Goal: Task Accomplishment & Management: Manage account settings

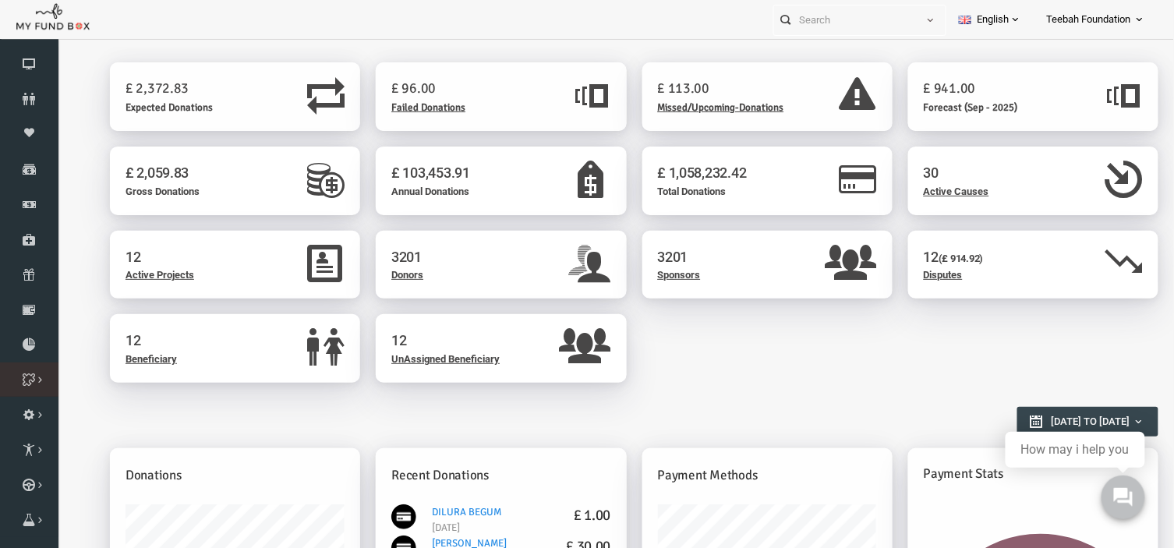
click at [0, 0] on link "Cause List" at bounding box center [0, 0] width 0 height 0
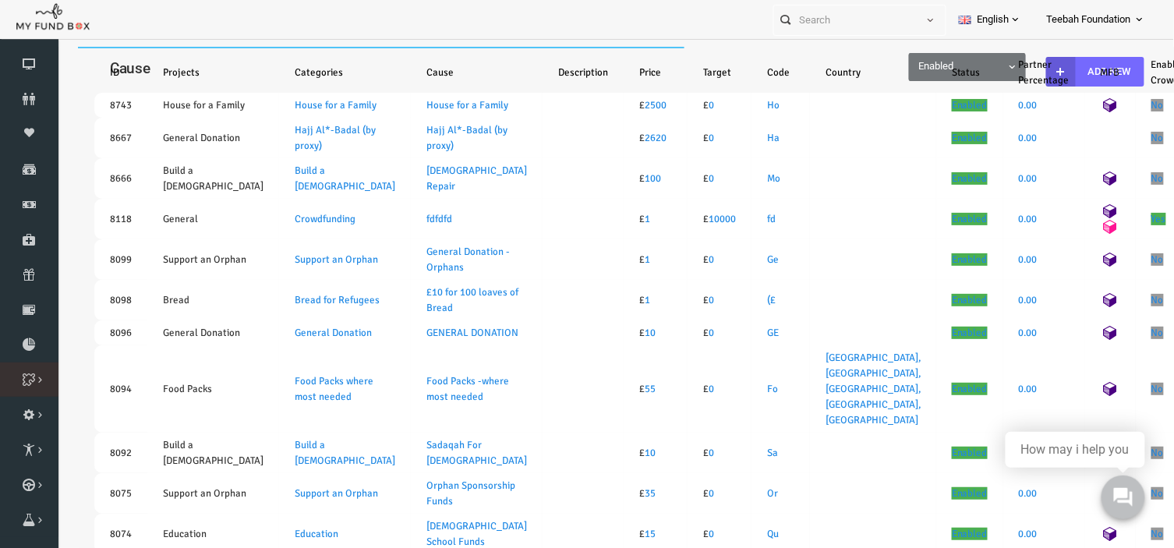
select select "100"
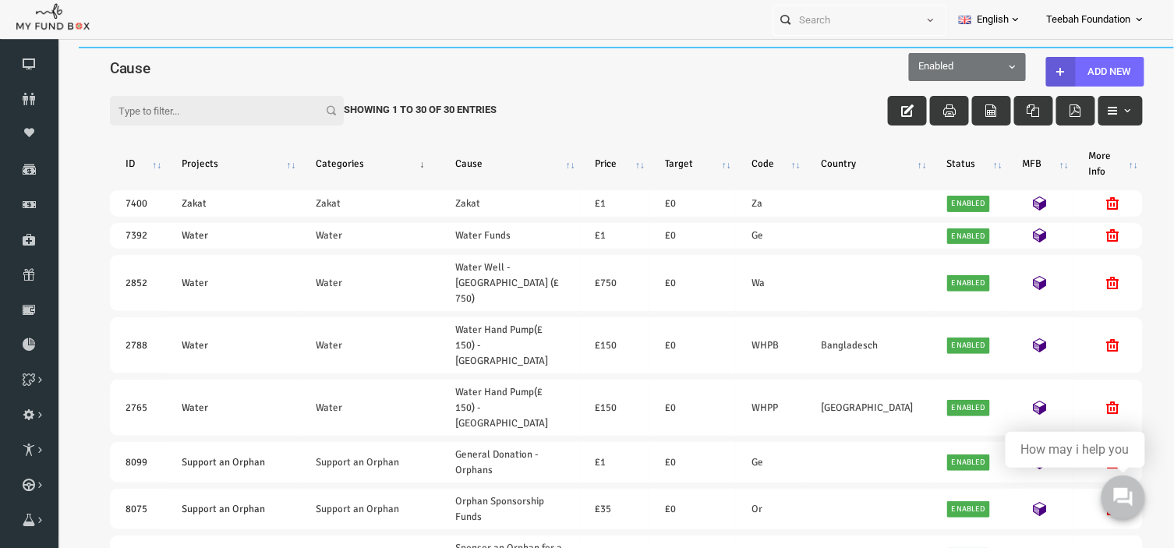
click at [184, 110] on input "Filter:" at bounding box center [204, 110] width 234 height 30
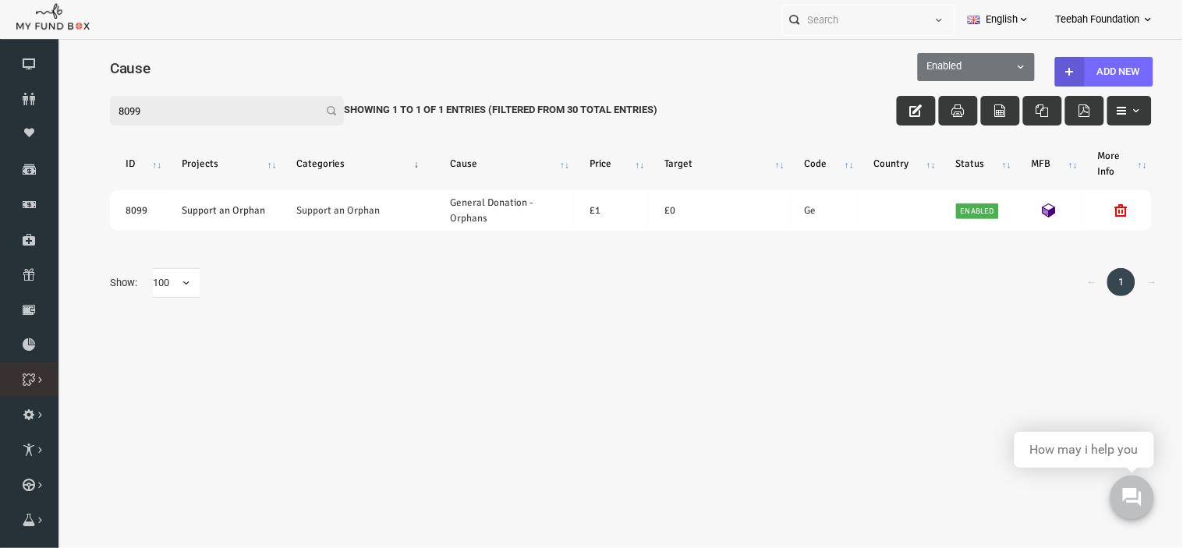
type input "8099"
click at [0, 0] on link "Add Cause" at bounding box center [0, 0] width 0 height 0
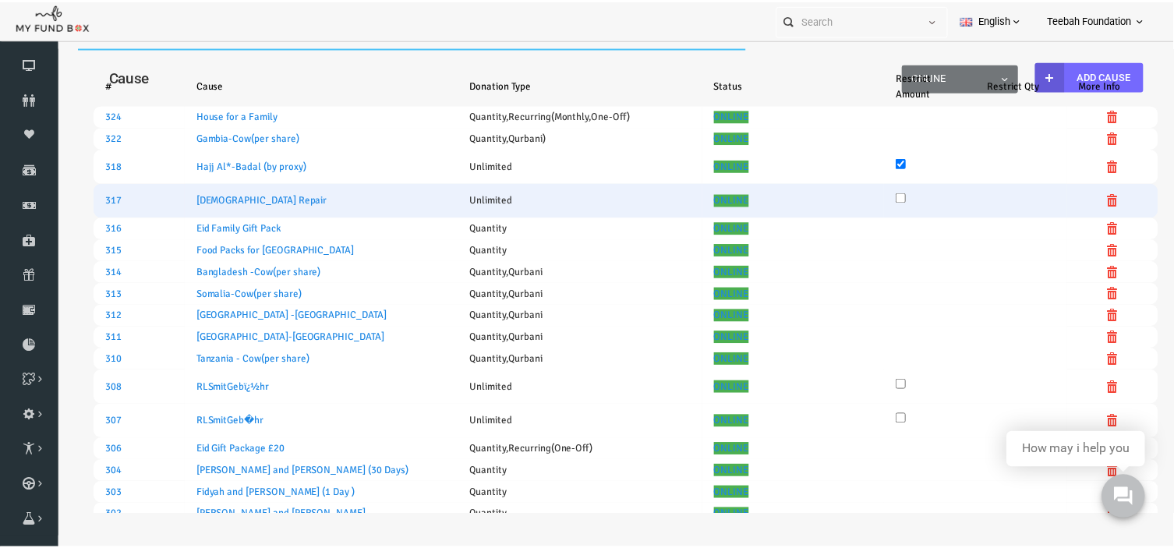
select select "100"
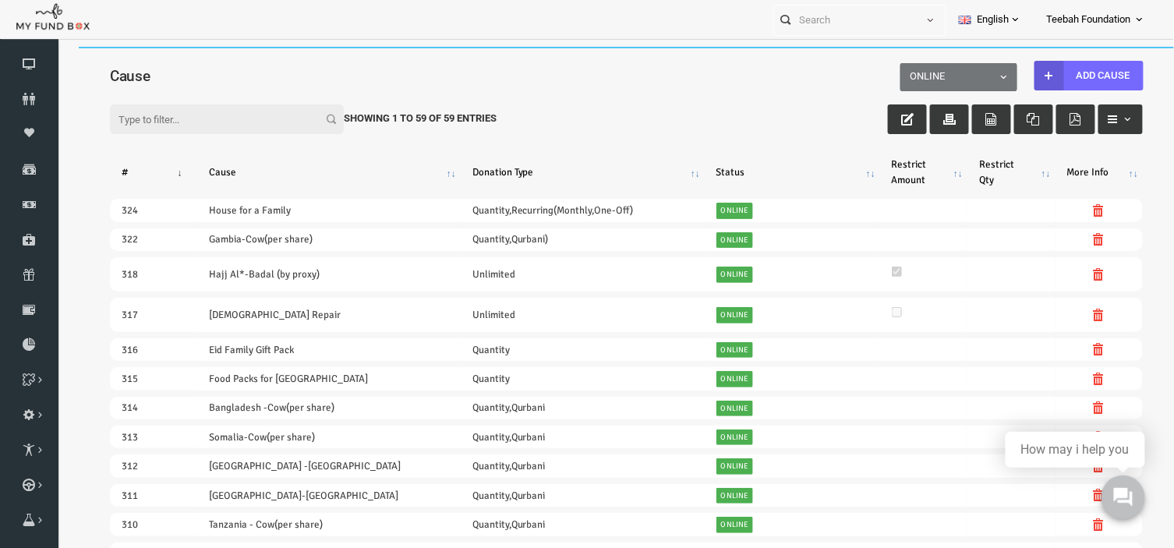
click at [214, 115] on input "Filter:" at bounding box center [204, 119] width 234 height 30
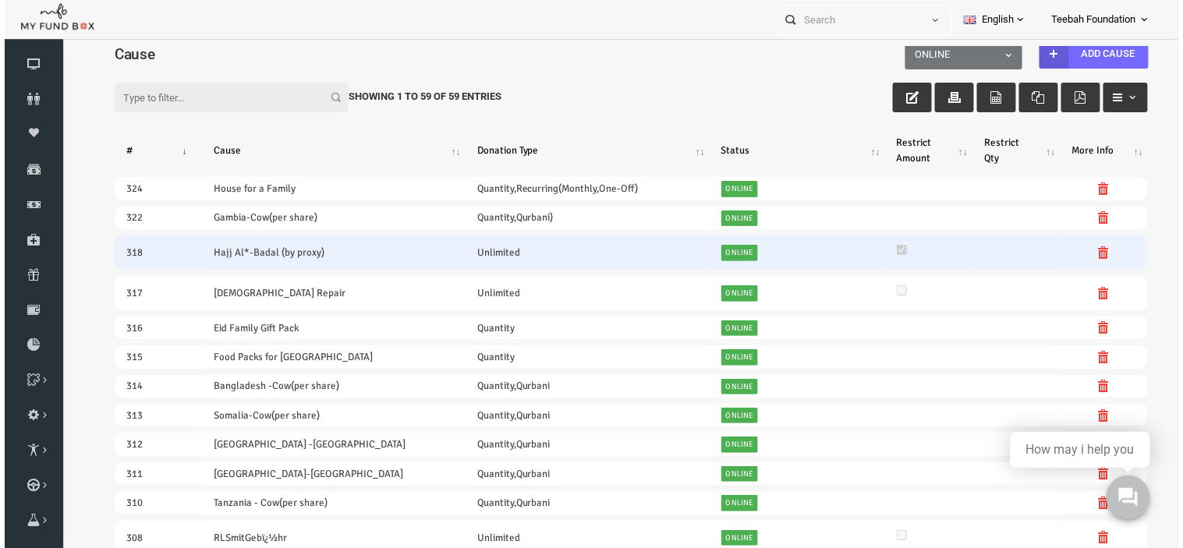
scroll to position [28, 0]
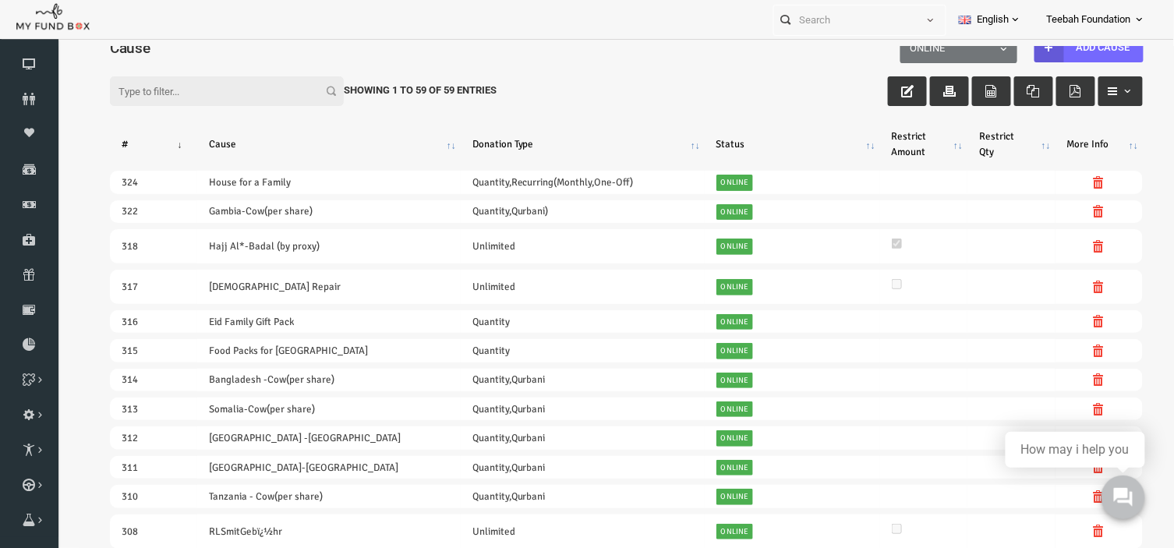
paste input "General Donation - Orphans"
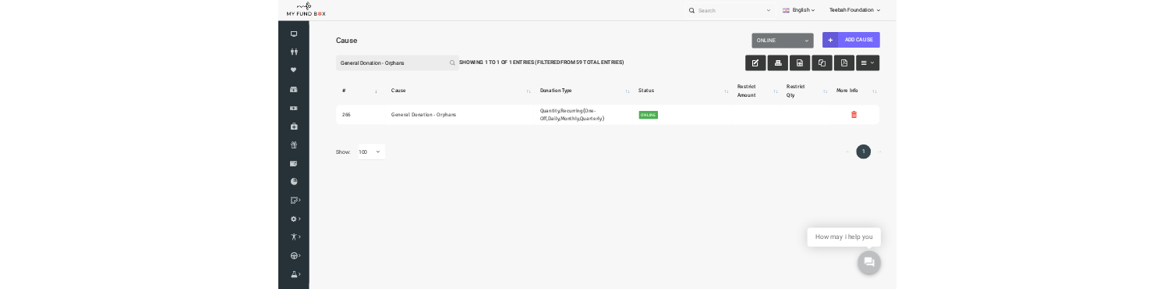
scroll to position [0, 0]
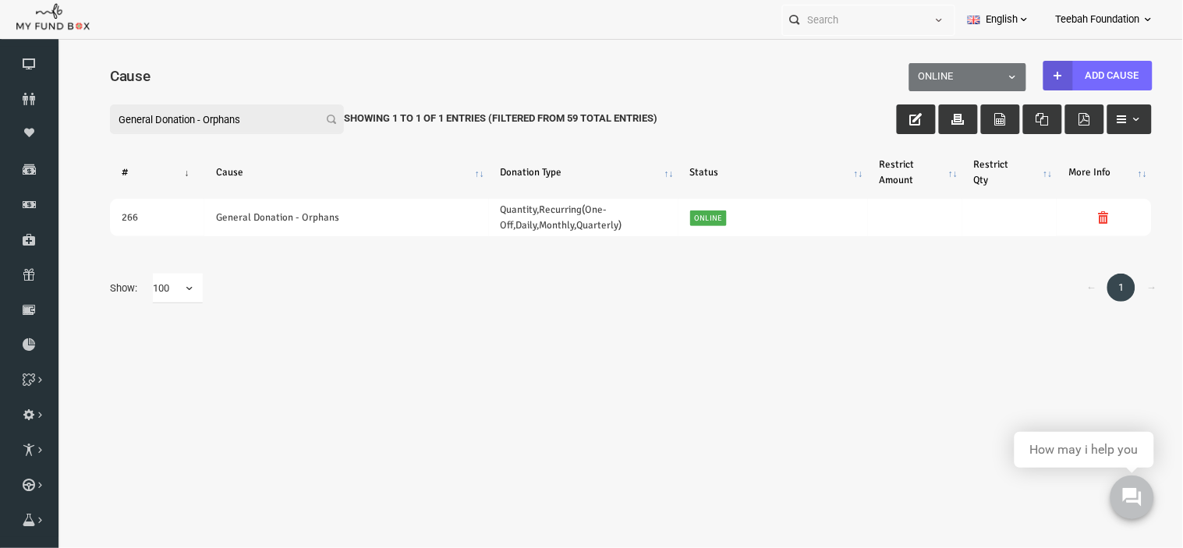
type input "General Donation - Orphans"
click at [887, 119] on icon "button" at bounding box center [893, 118] width 12 height 12
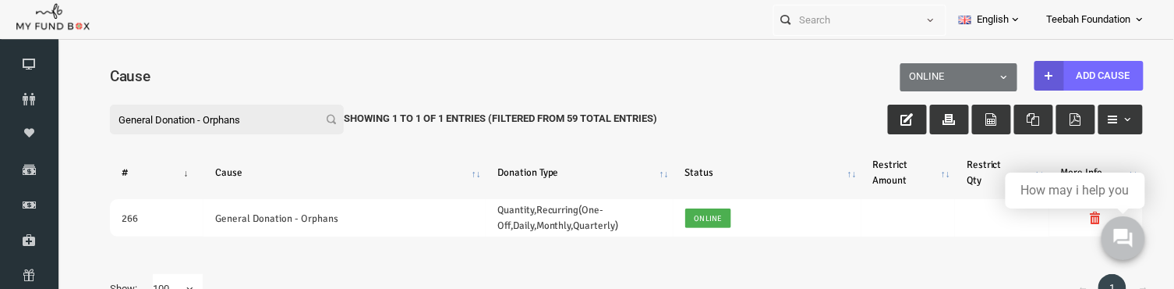
click at [893, 119] on button "button" at bounding box center [885, 119] width 39 height 30
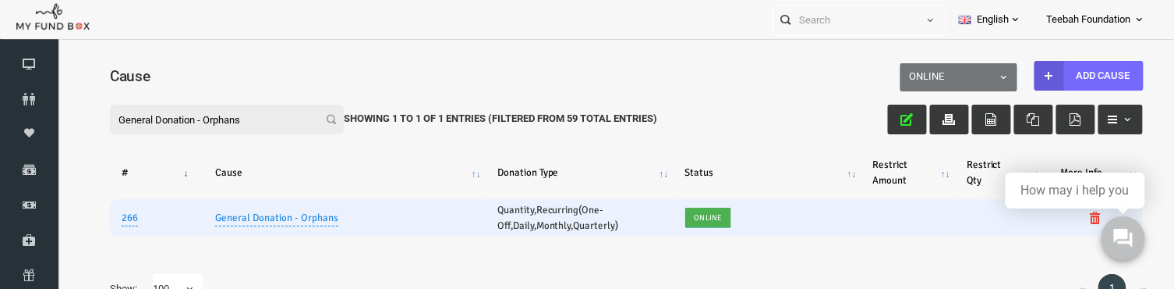
click at [547, 214] on link "Quantity,Recurring(One-Off,Daily,Monthly,Quarterly)" at bounding box center [536, 217] width 122 height 28
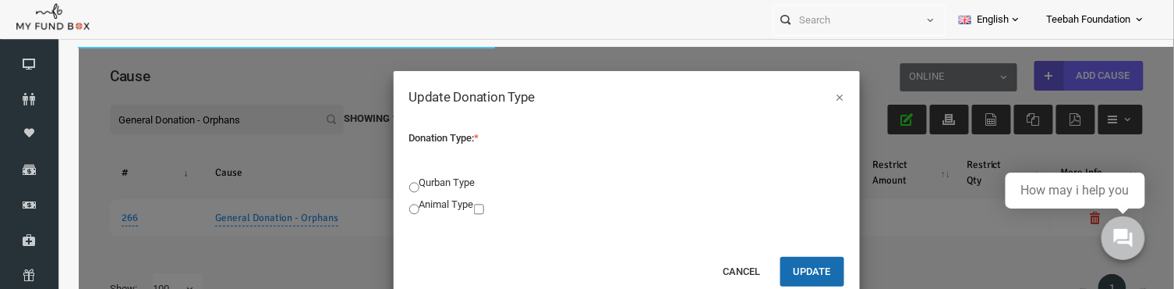
click at [441, 141] on label "Donation Type: *" at bounding box center [435, 136] width 113 height 29
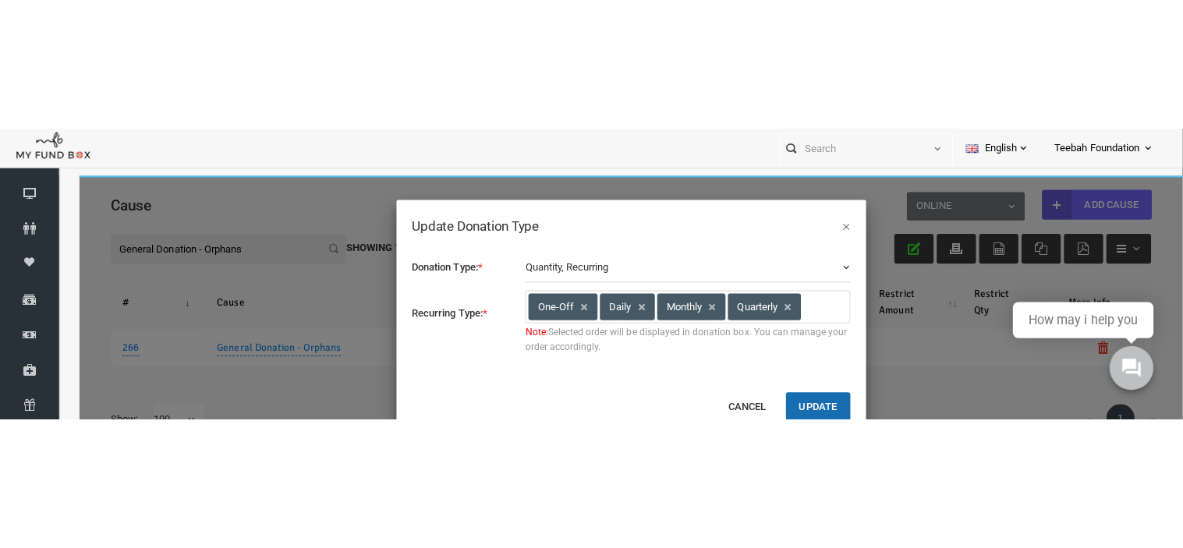
scroll to position [76, 0]
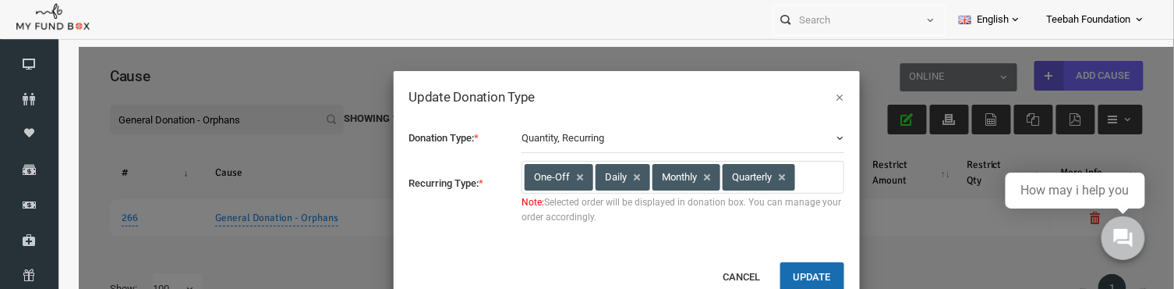
click at [731, 140] on button "Quantity, Recurring" at bounding box center [660, 137] width 323 height 30
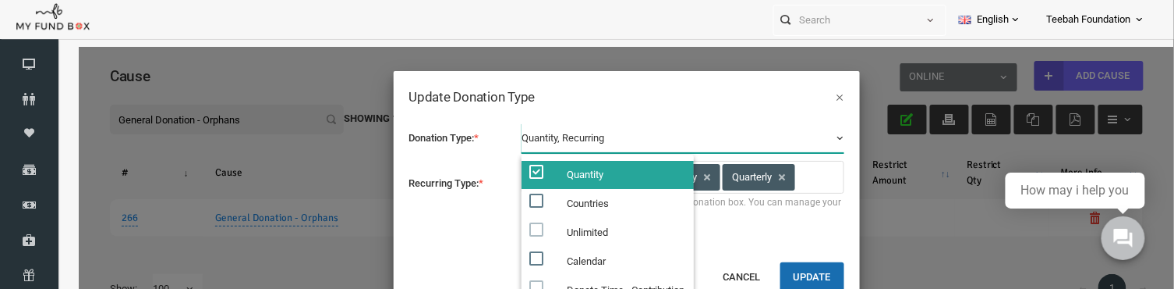
click at [509, 172] on span at bounding box center [514, 171] width 14 height 14
click at [520, 172] on input "Quantity" at bounding box center [527, 171] width 14 height 14
checkbox input "false"
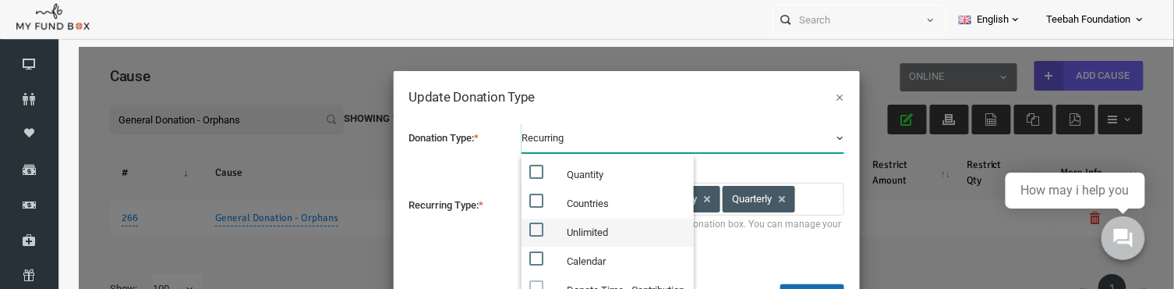
click at [511, 230] on span at bounding box center [514, 228] width 14 height 14
click at [520, 230] on input "Unlimited" at bounding box center [527, 228] width 14 height 14
checkbox input "true"
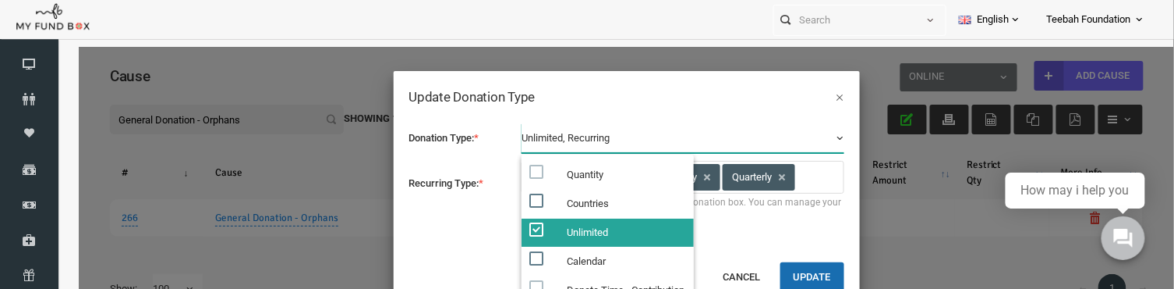
click at [397, 231] on div "Donation Type: * Quantity Countries Unlimited Calendar Donate Time - Contributi…" at bounding box center [604, 184] width 466 height 154
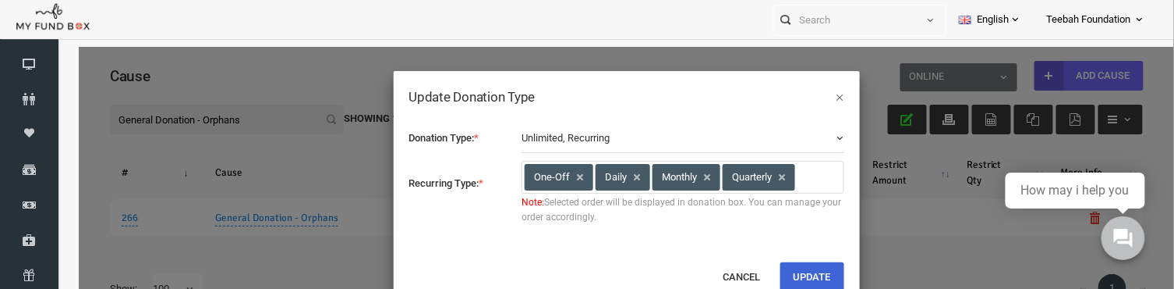
click at [788, 272] on button "Update" at bounding box center [790, 276] width 64 height 30
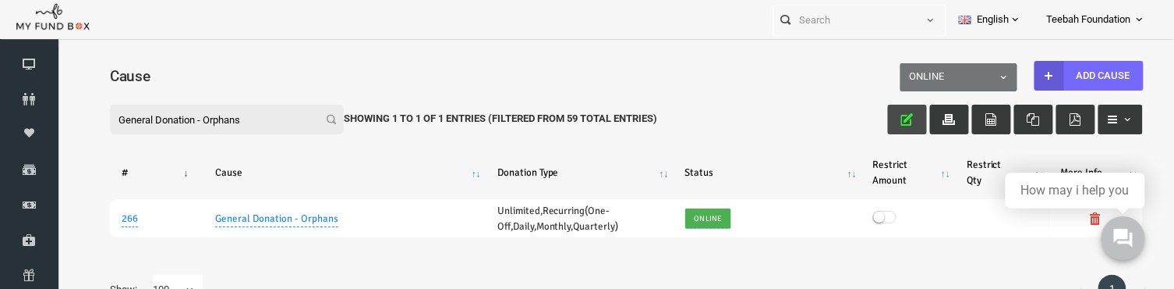
click at [887, 117] on icon "button" at bounding box center [885, 118] width 12 height 12
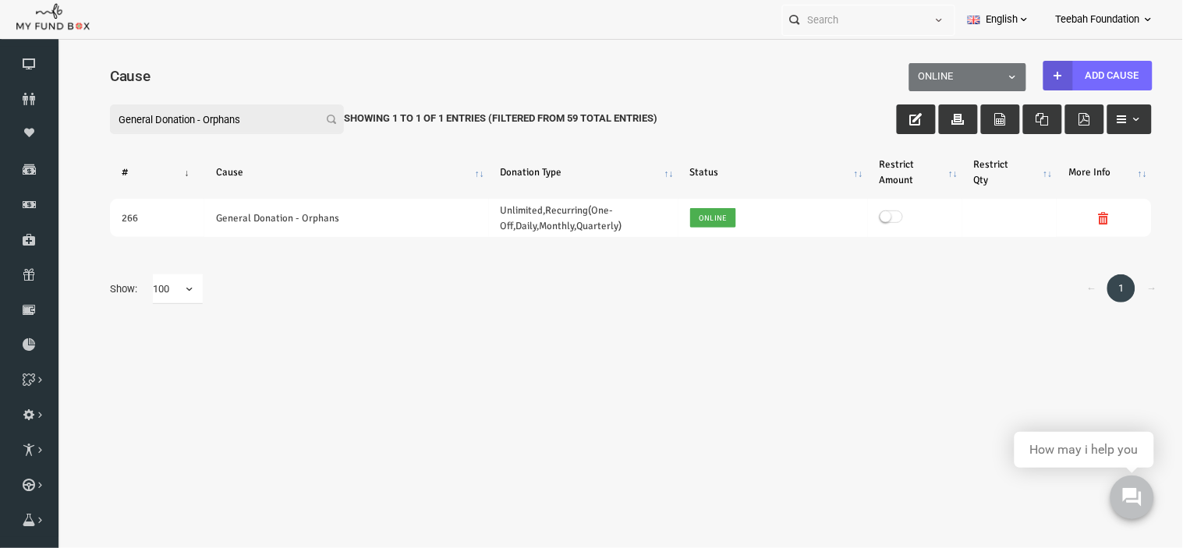
click at [1107, 21] on span "Teebah Foundation" at bounding box center [1098, 19] width 84 height 27
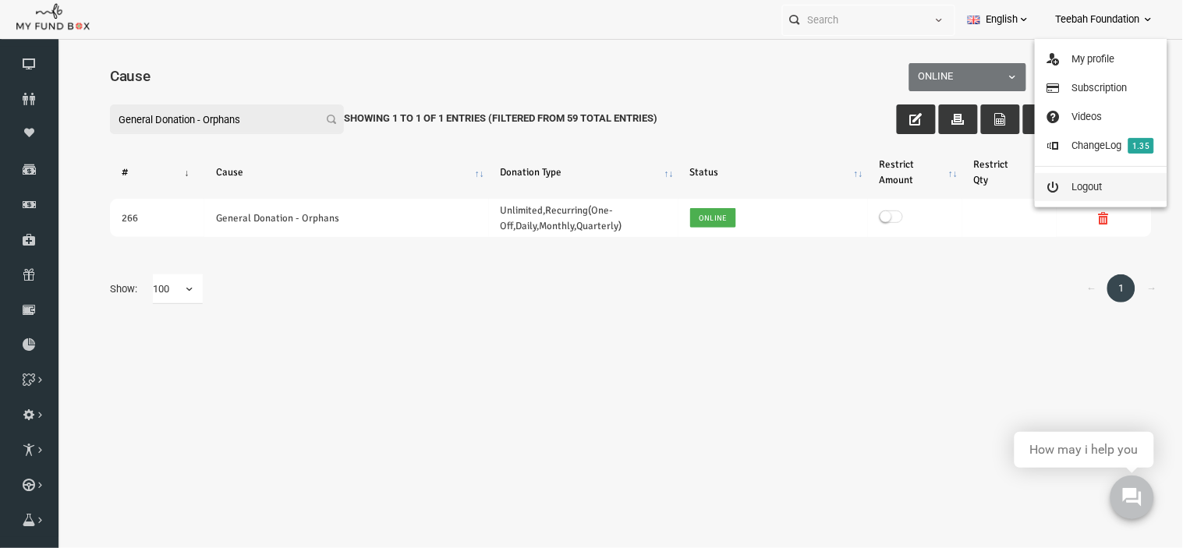
click at [1084, 192] on link "Logout" at bounding box center [1101, 187] width 133 height 28
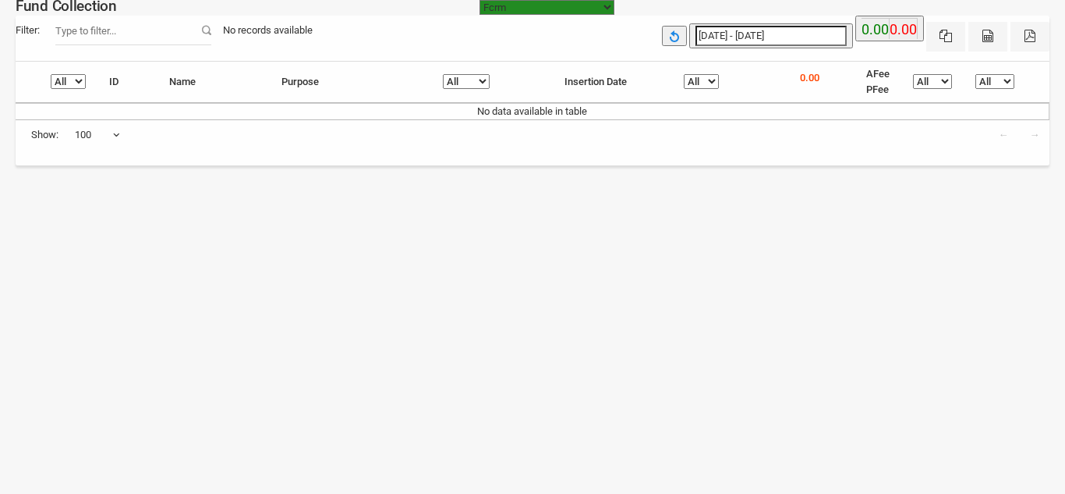
select select "[URL][DOMAIN_NAME]"
select select "100"
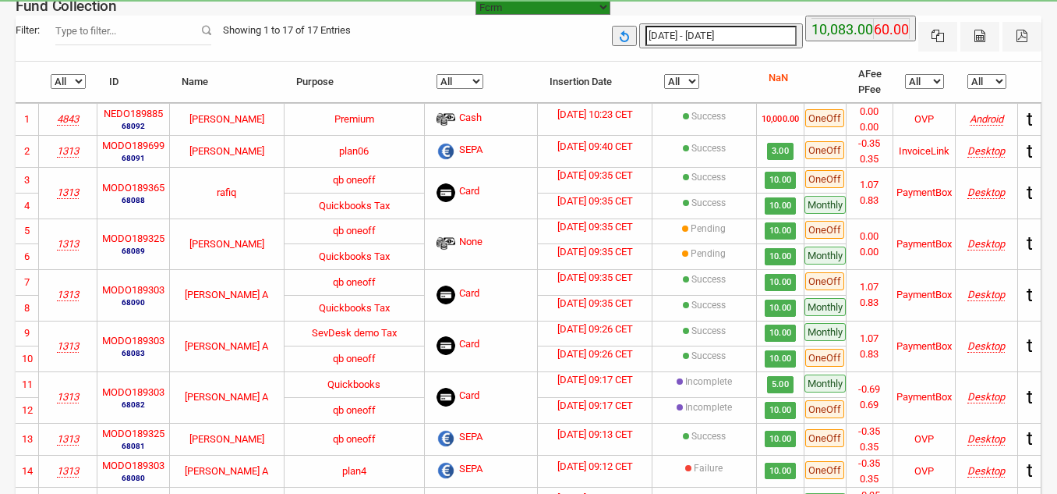
select select "[URL][DOMAIN_NAME]"
select select "100"
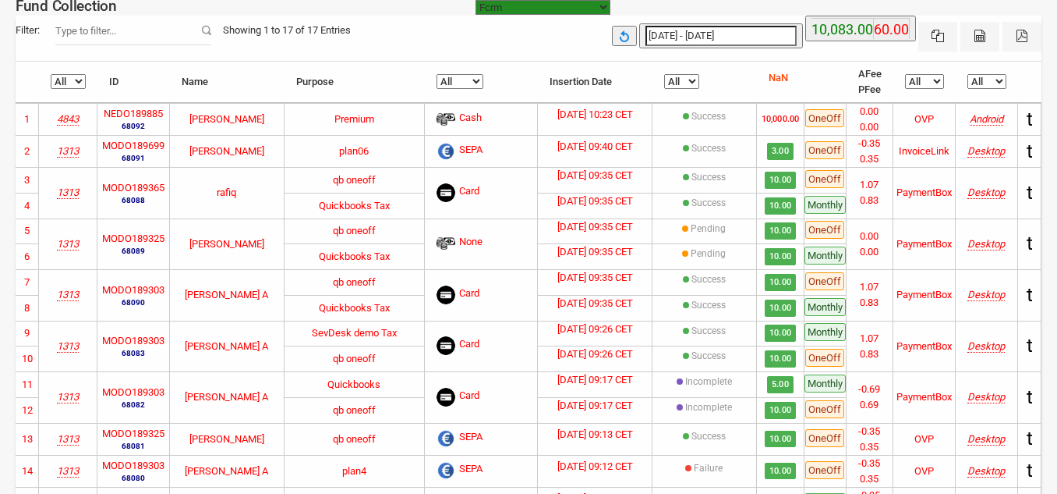
click at [66, 119] on icon "4843" at bounding box center [68, 119] width 22 height 12
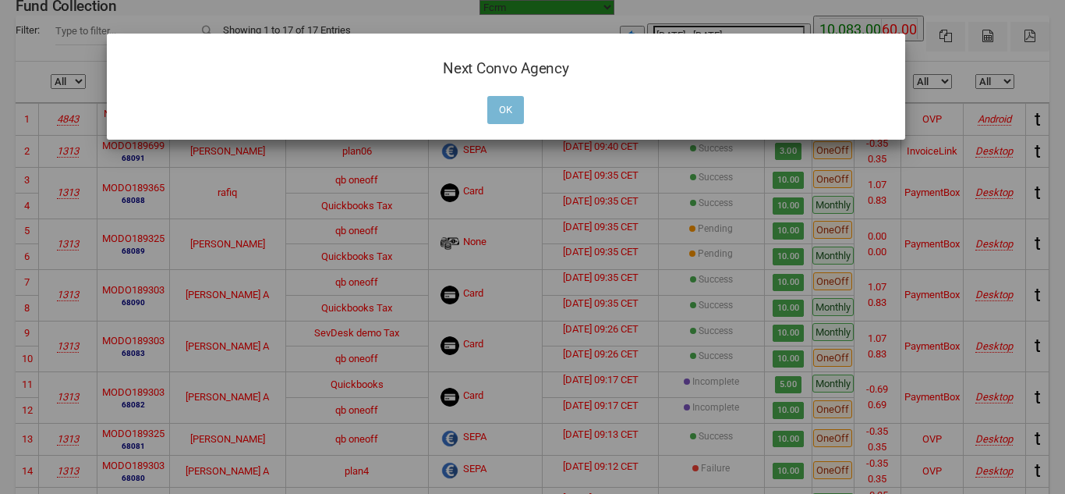
click at [498, 108] on button "OK" at bounding box center [505, 110] width 37 height 28
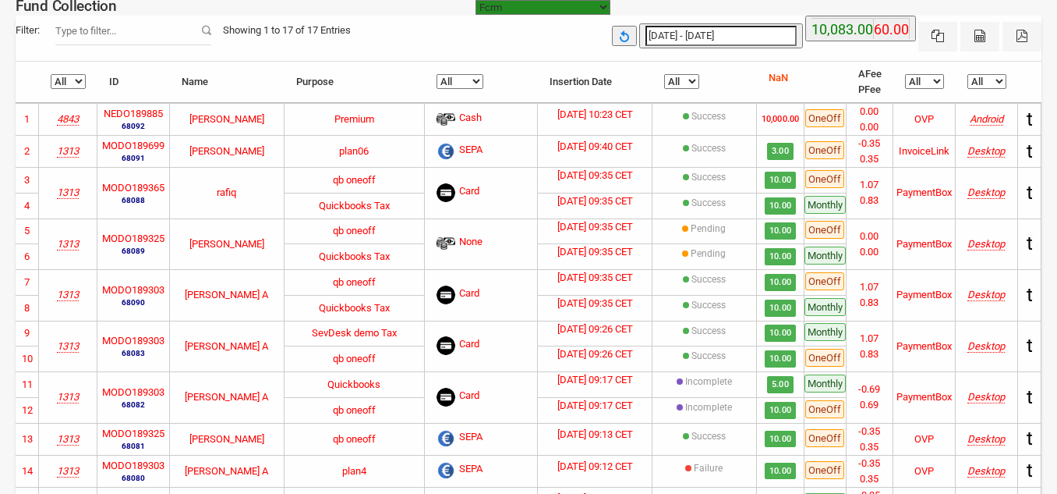
click at [65, 117] on icon "4843" at bounding box center [68, 119] width 22 height 12
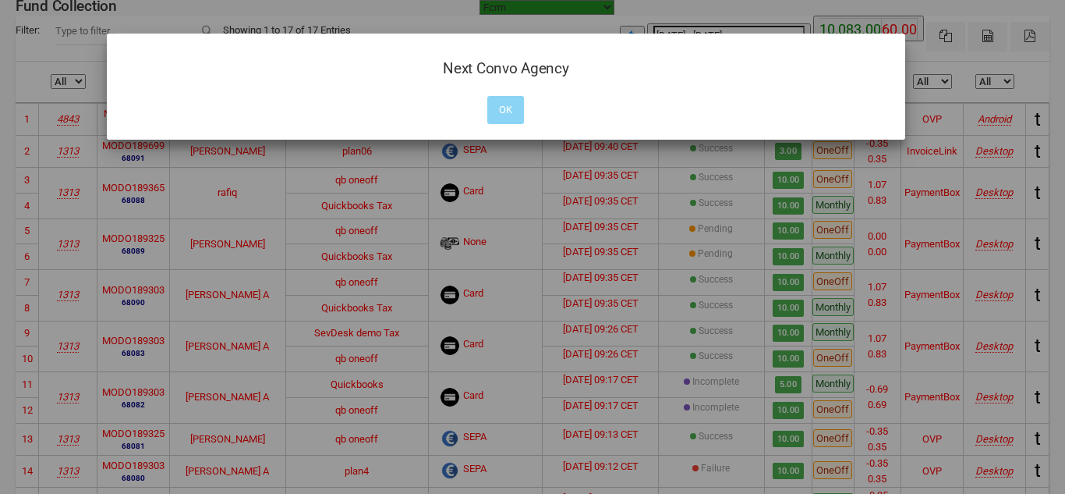
click at [450, 63] on h2 "Next Convo Agency" at bounding box center [506, 68] width 768 height 23
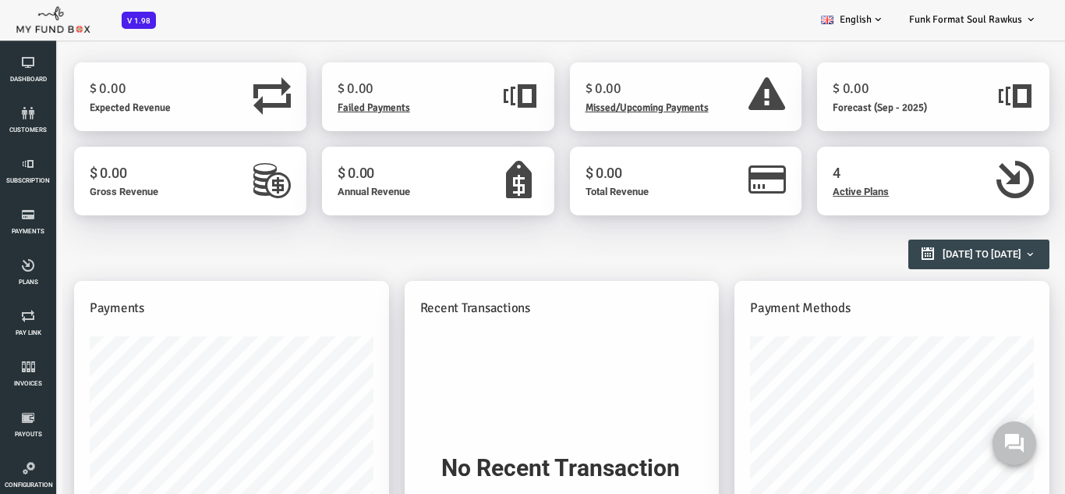
scroll to position [182, 0]
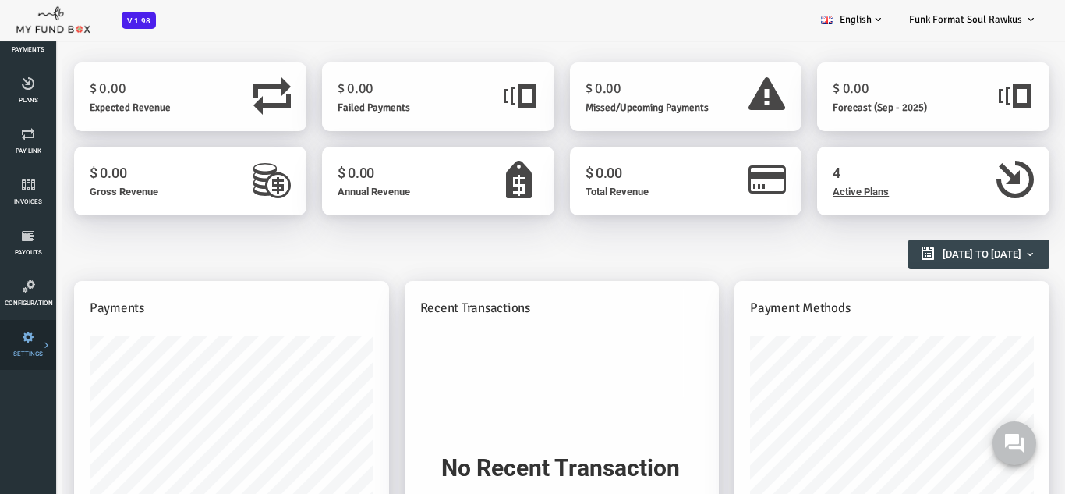
click at [0, 0] on icon at bounding box center [0, 0] width 0 height 0
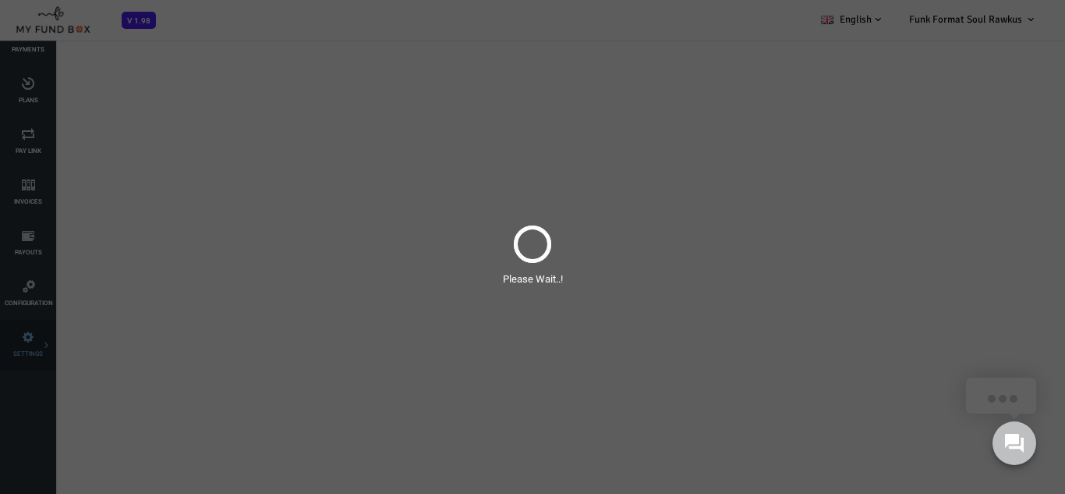
scroll to position [0, 0]
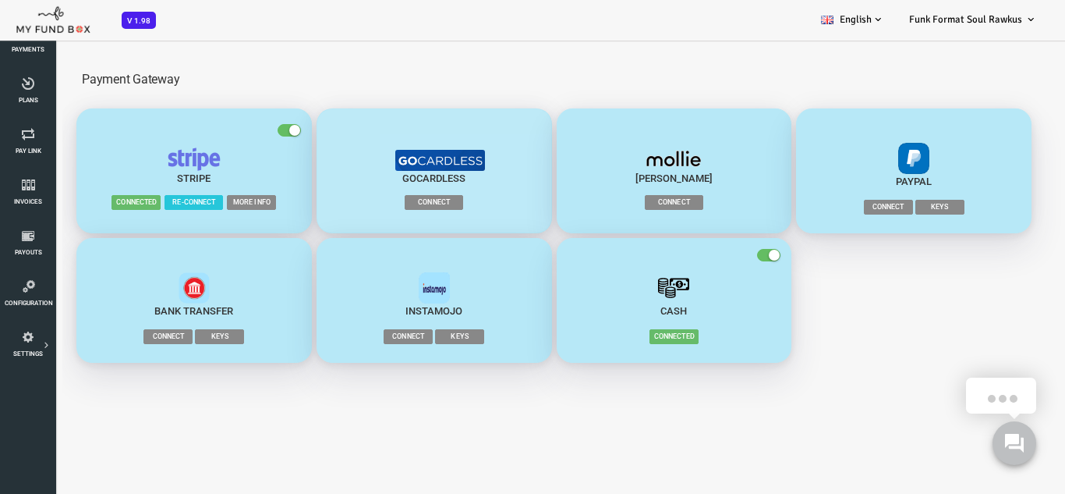
click at [403, 200] on span "Connect" at bounding box center [391, 202] width 58 height 15
